Goal: Task Accomplishment & Management: Manage account settings

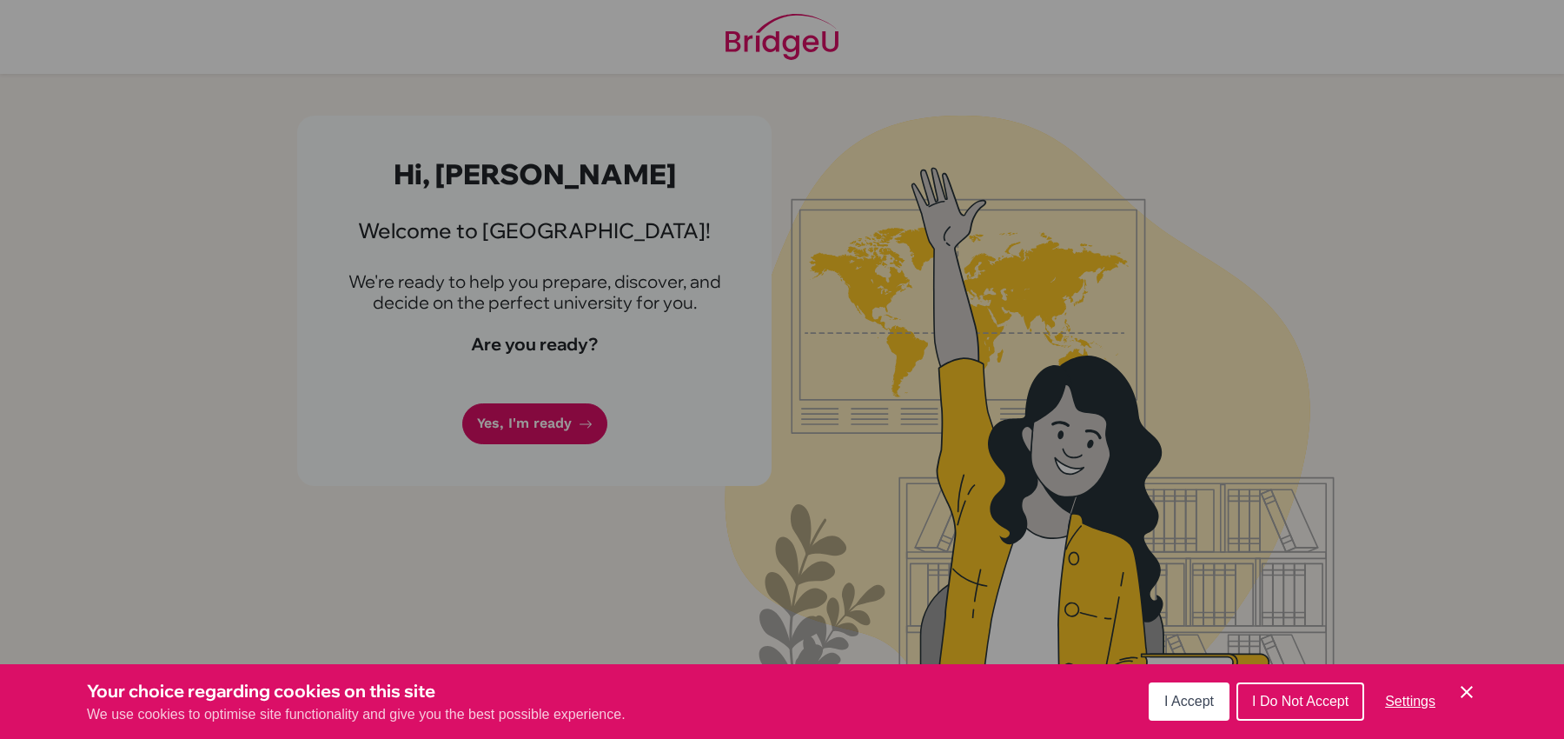
click at [1191, 700] on span "I Accept" at bounding box center [1190, 701] width 50 height 15
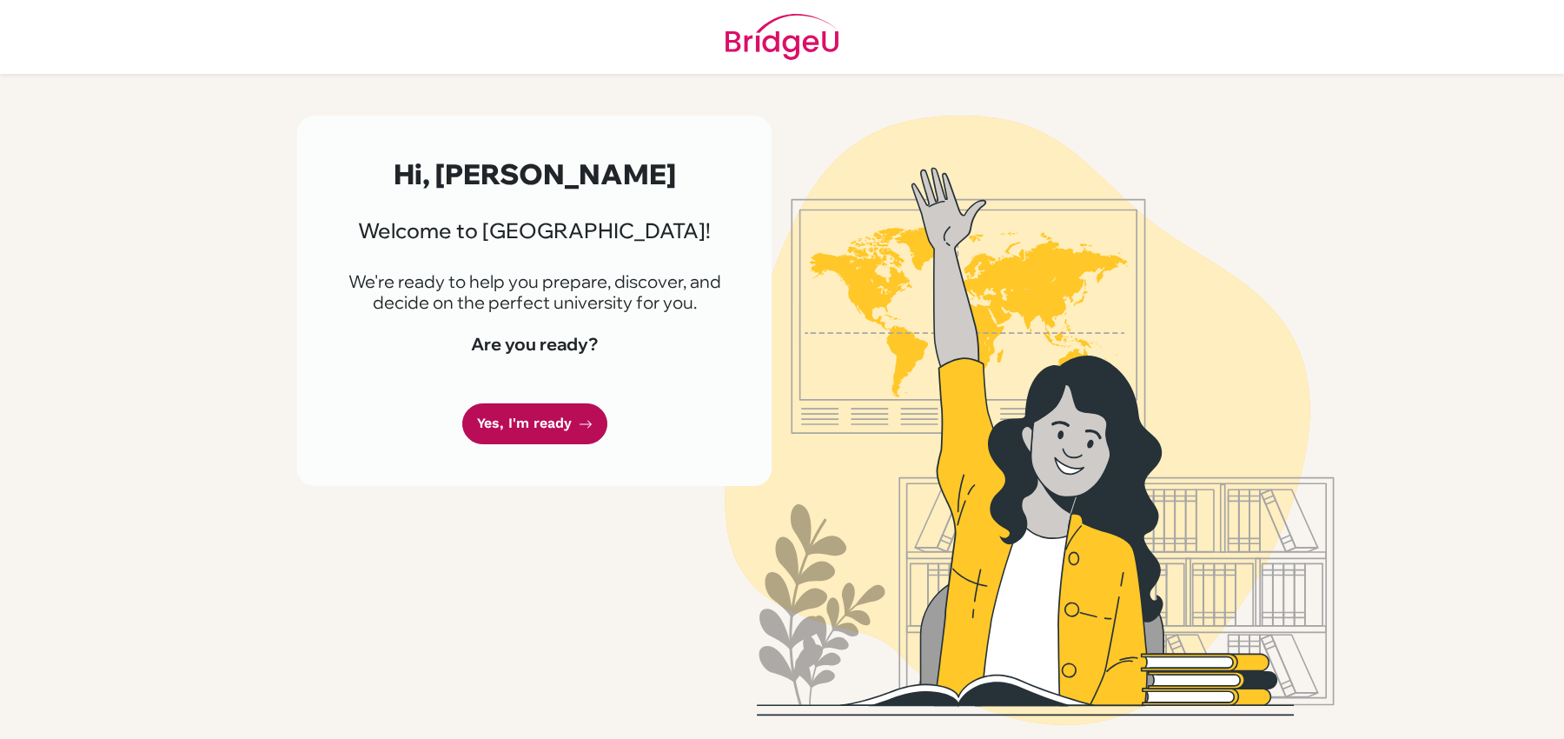
click at [528, 421] on link "Yes, I'm ready" at bounding box center [534, 423] width 145 height 41
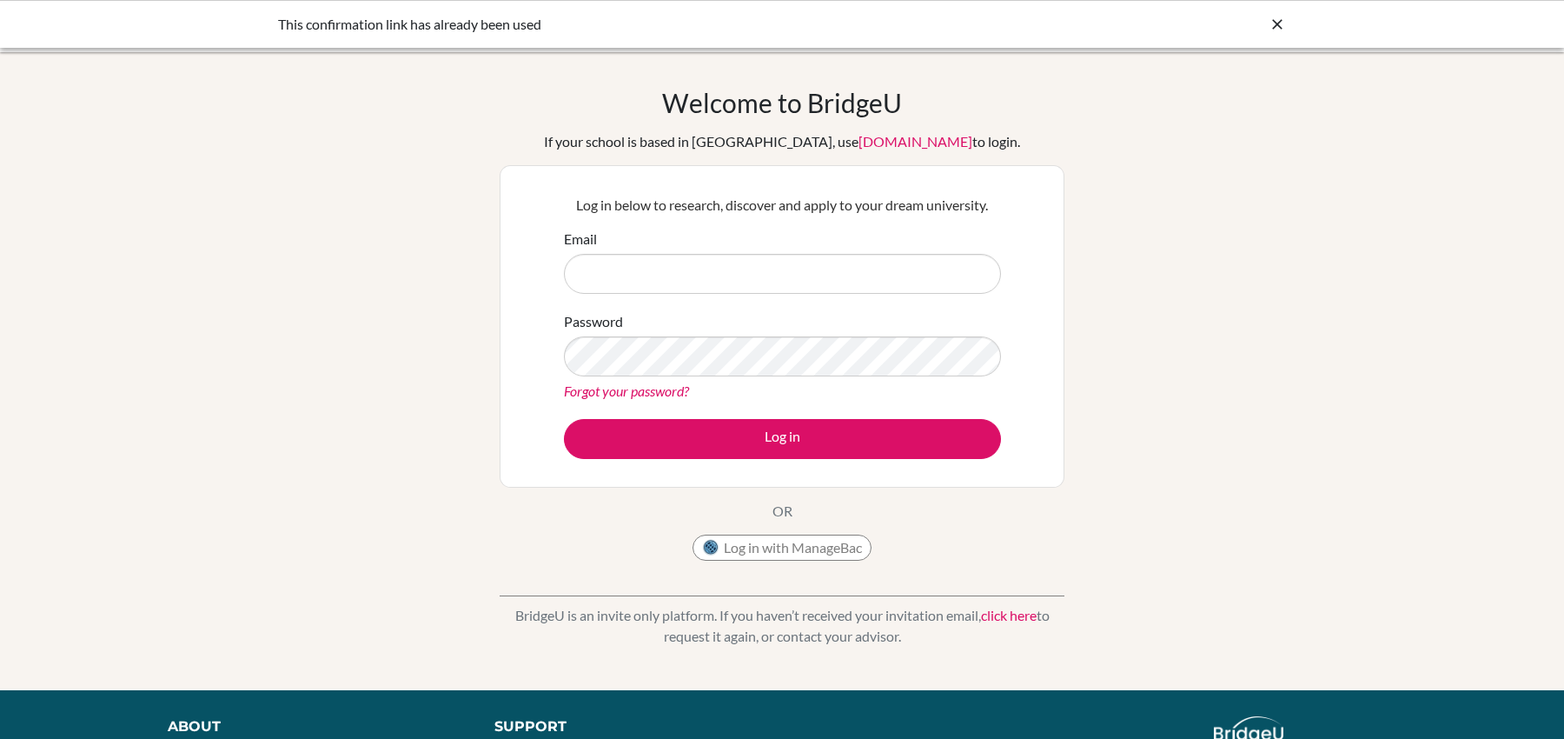
click at [697, 21] on div "This confirmation link has already been used" at bounding box center [651, 24] width 747 height 21
click at [463, 31] on div "This confirmation link has already been used" at bounding box center [651, 24] width 747 height 21
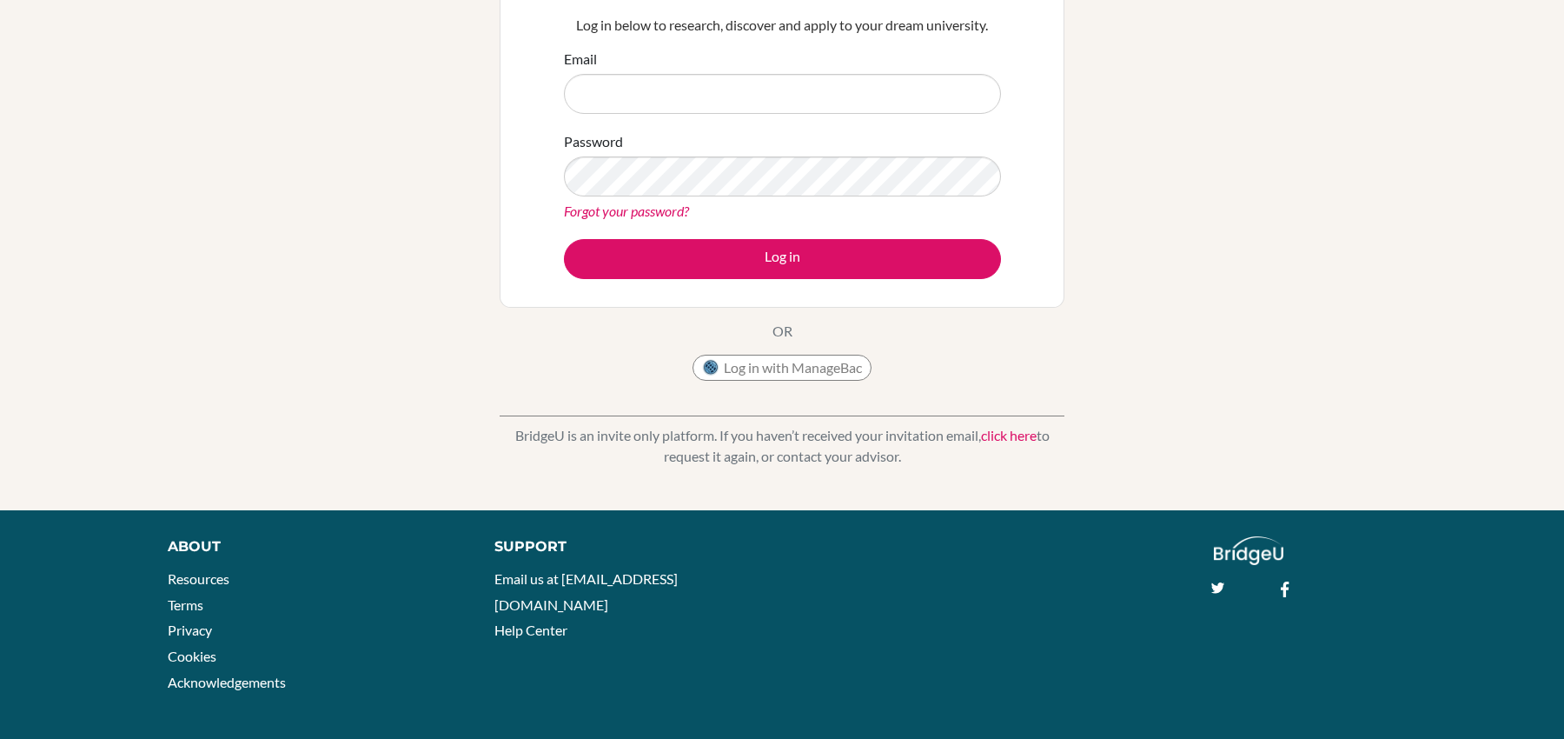
scroll to position [188, 0]
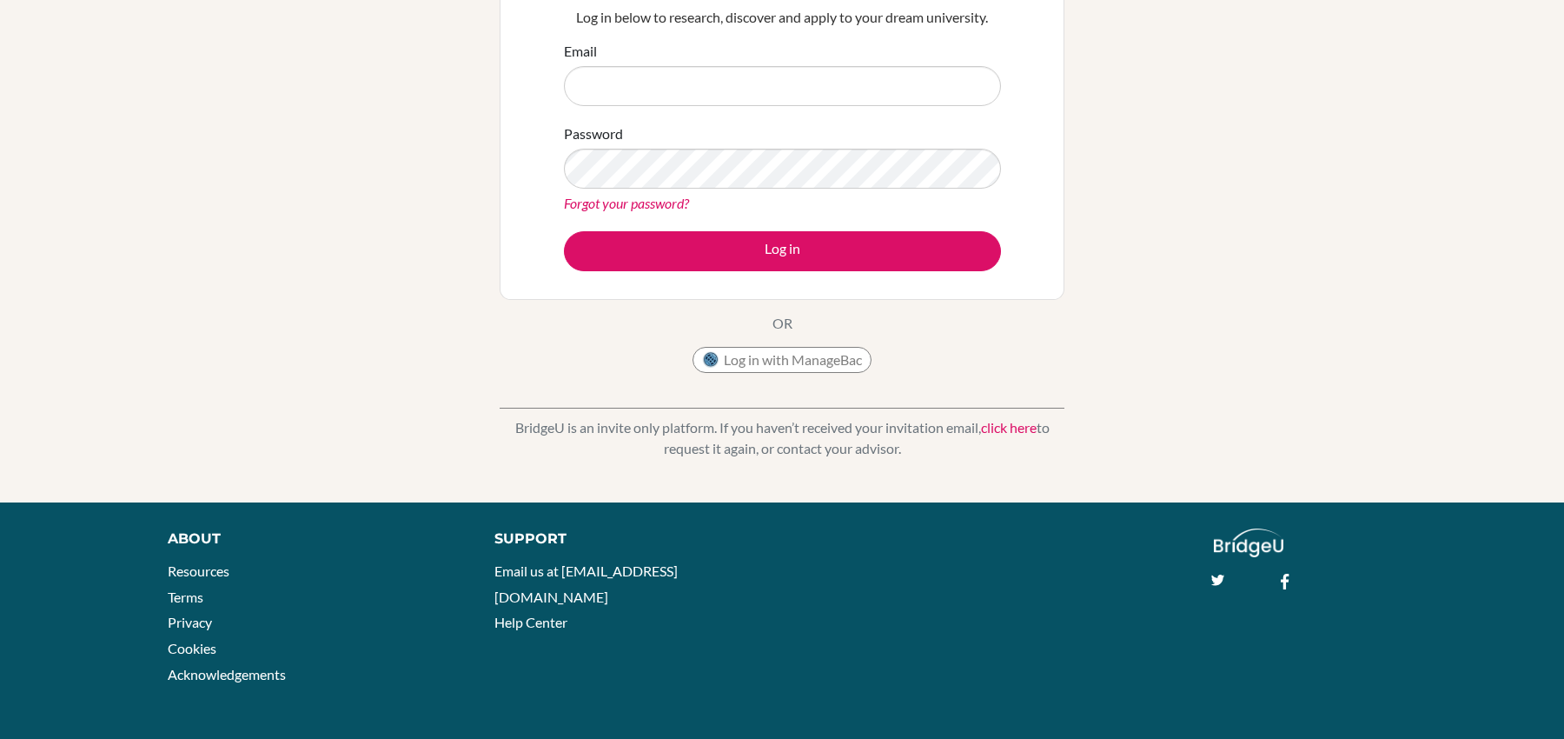
click at [1012, 427] on link "click here" at bounding box center [1009, 427] width 56 height 17
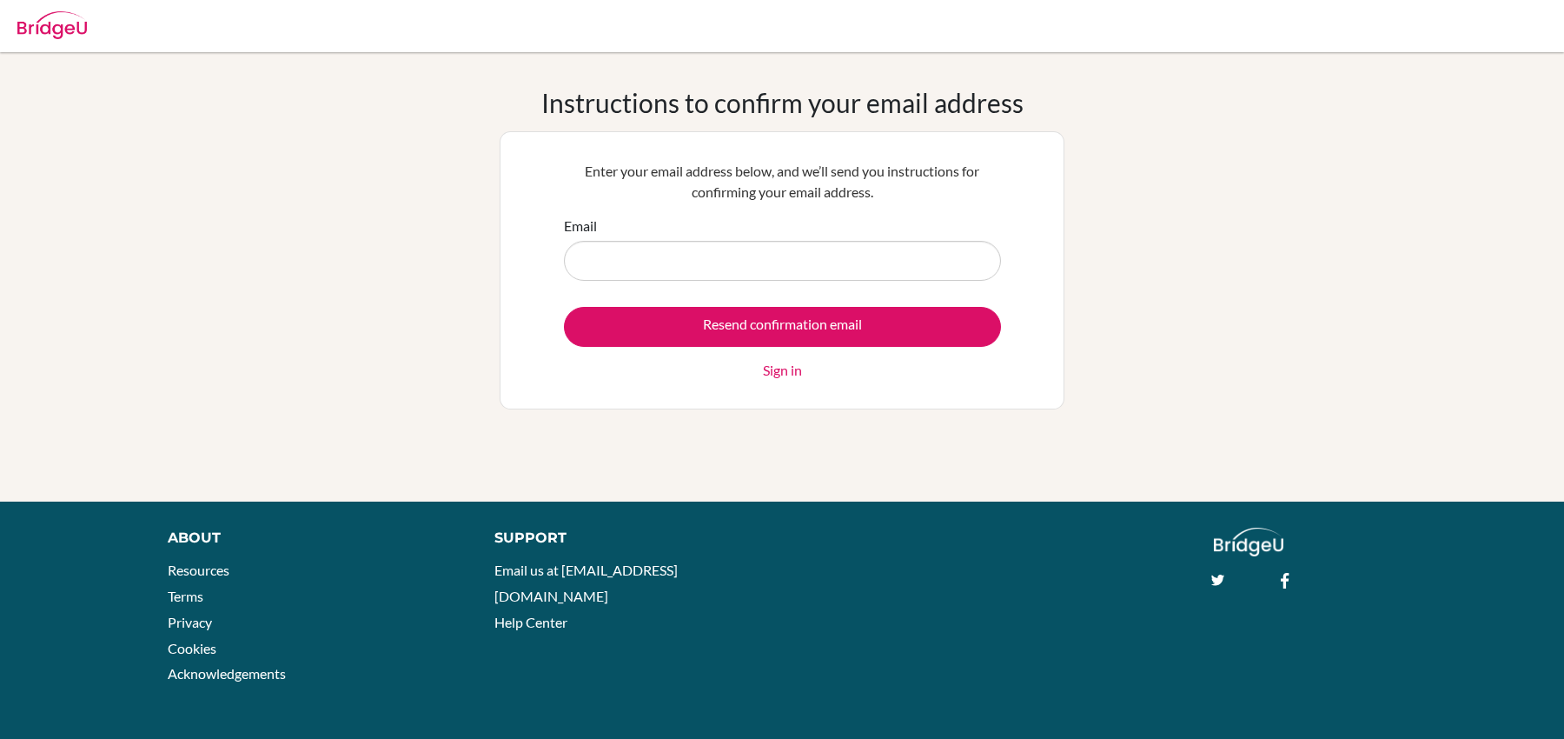
click at [773, 366] on link "Sign in" at bounding box center [782, 370] width 39 height 21
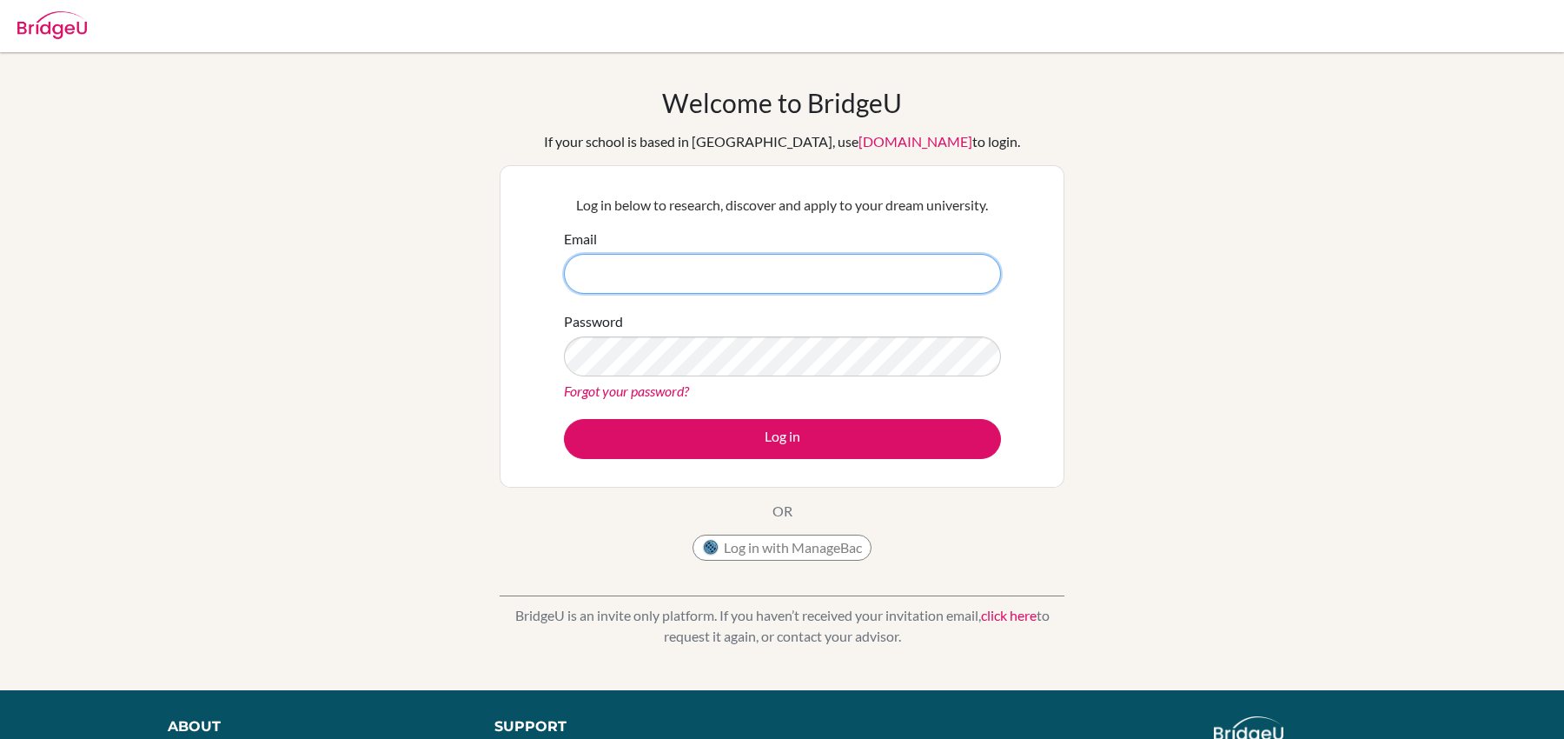
click at [689, 291] on input "Email" at bounding box center [782, 274] width 437 height 40
type input "[EMAIL_ADDRESS][DOMAIN_NAME]"
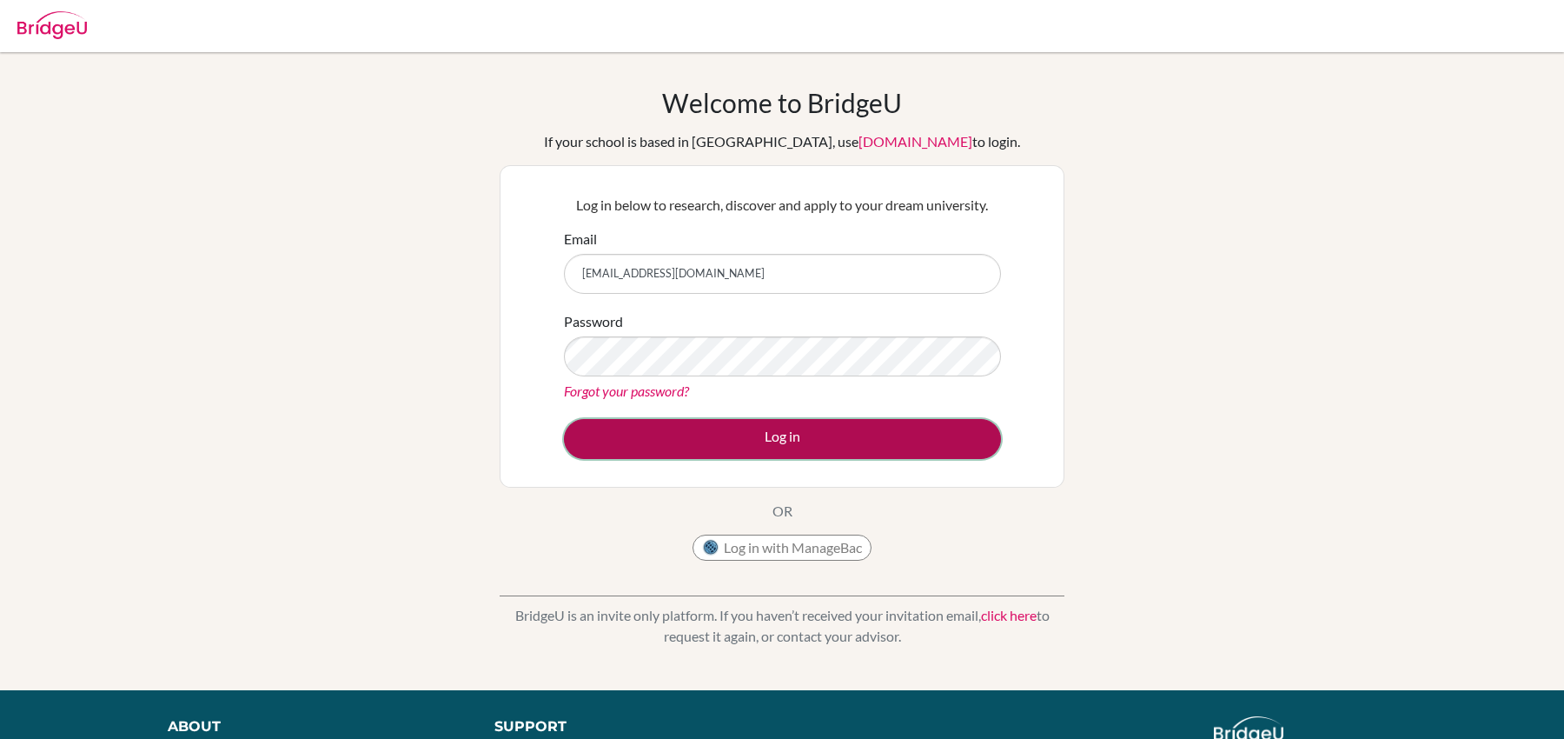
click at [615, 435] on button "Log in" at bounding box center [782, 439] width 437 height 40
